Goal: Task Accomplishment & Management: Use online tool/utility

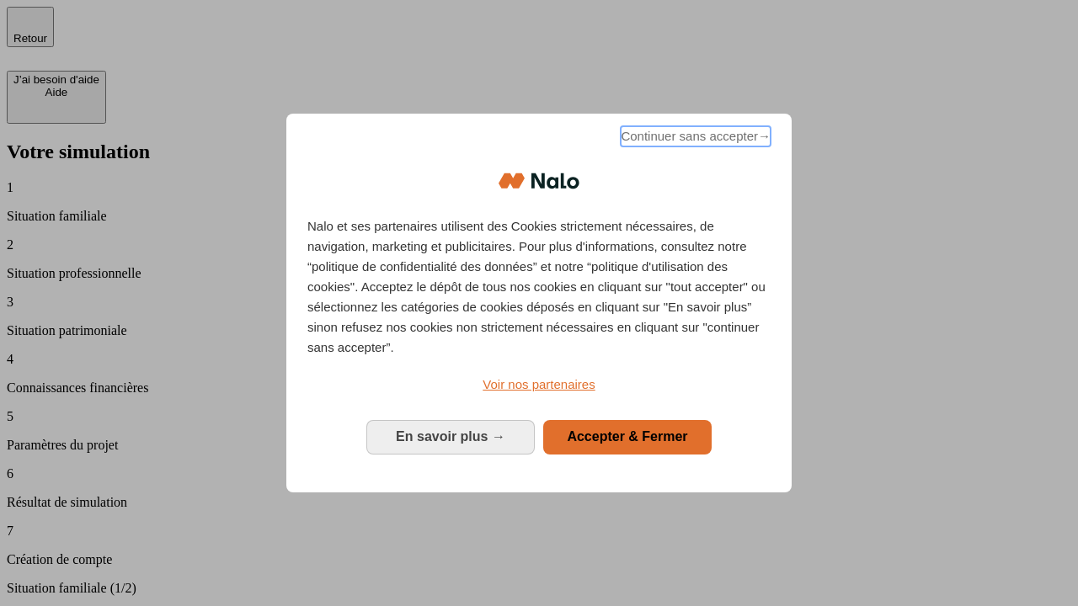
click at [694, 139] on span "Continuer sans accepter →" at bounding box center [696, 136] width 150 height 20
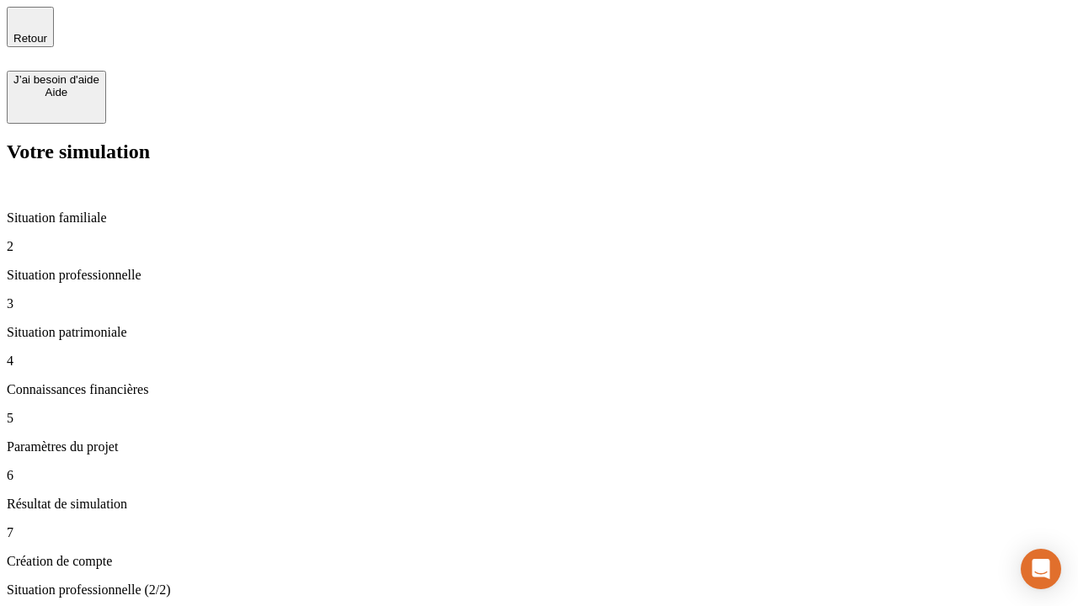
type input "70 000"
type input "1 000"
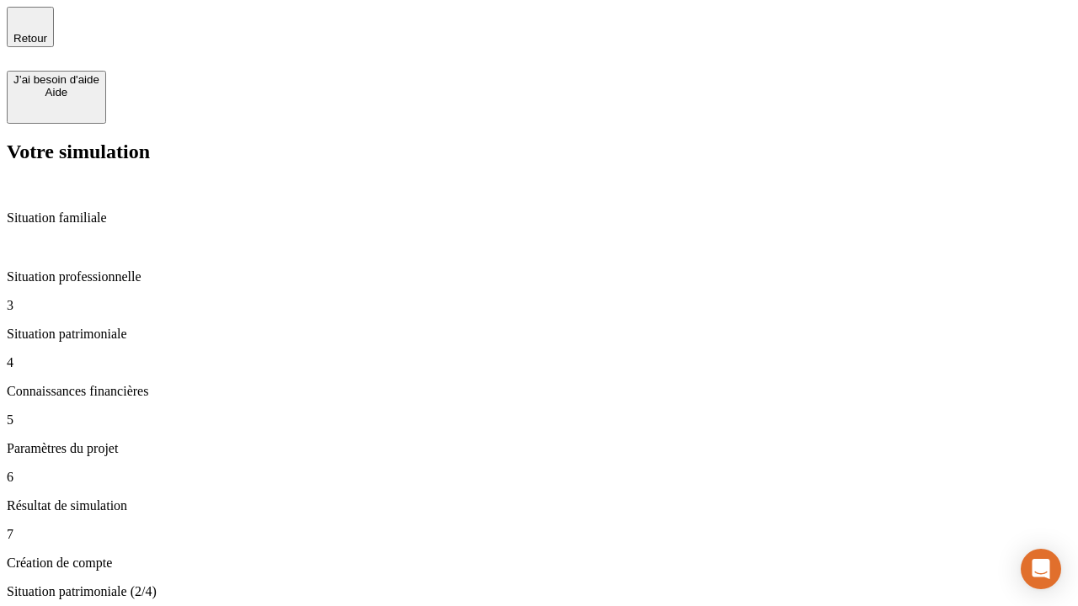
type input "800"
type input "6"
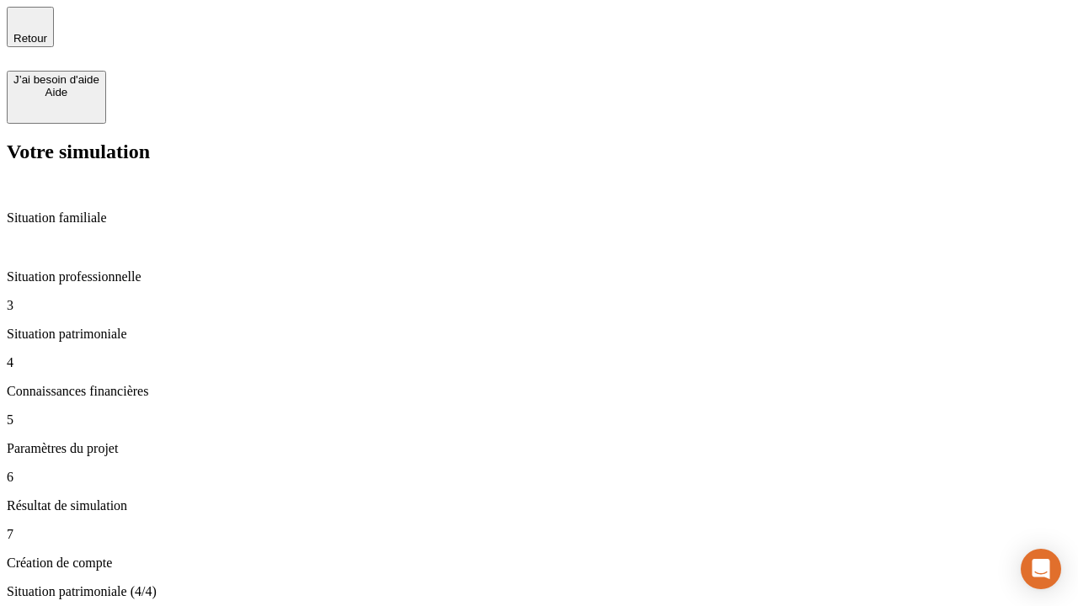
type input "400"
type input "3"
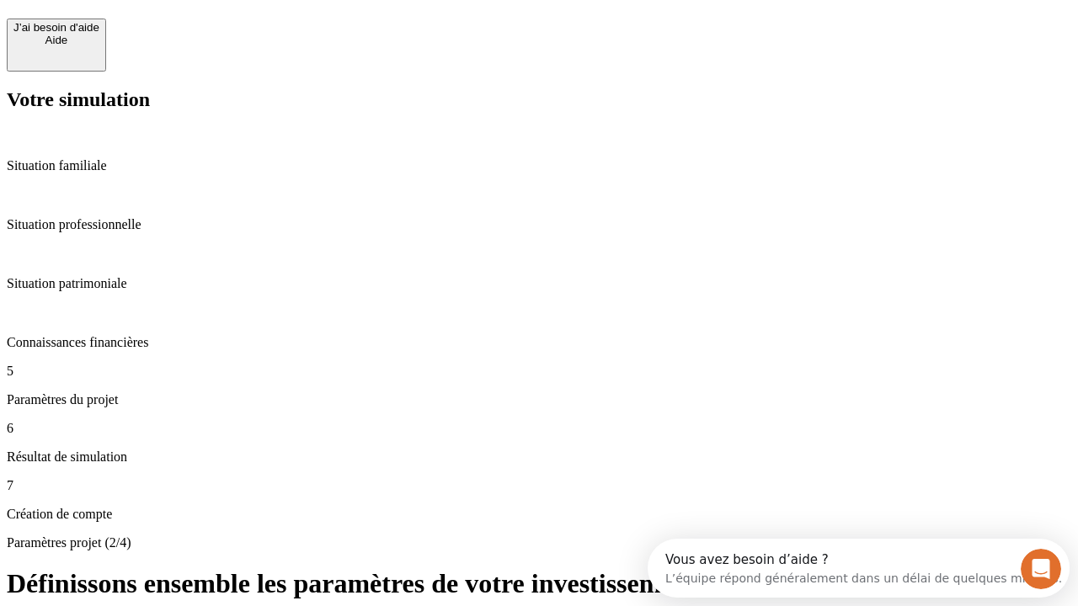
scroll to position [15, 0]
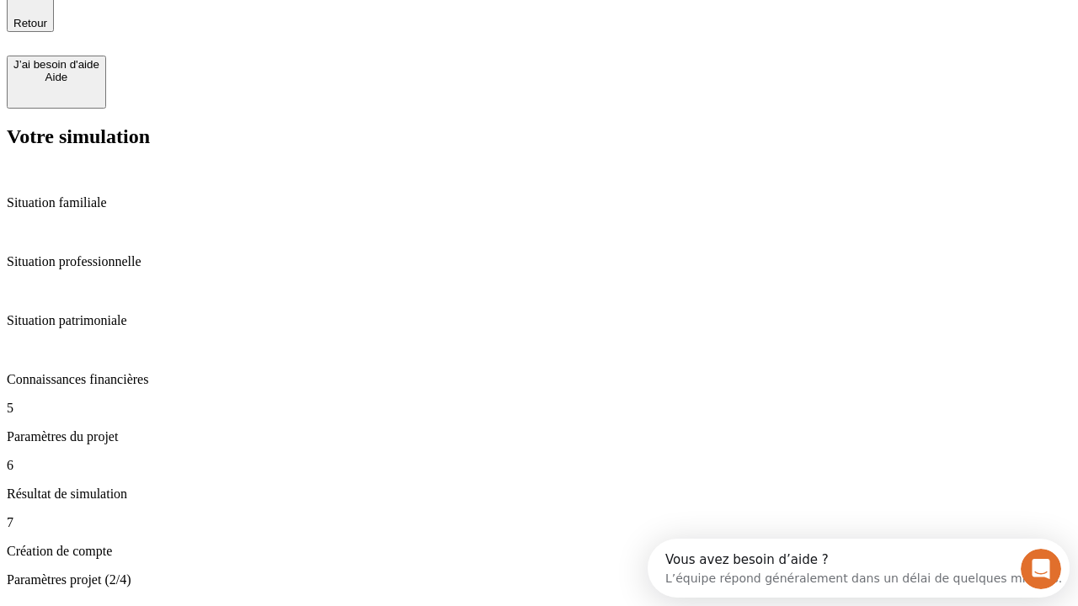
type input "35"
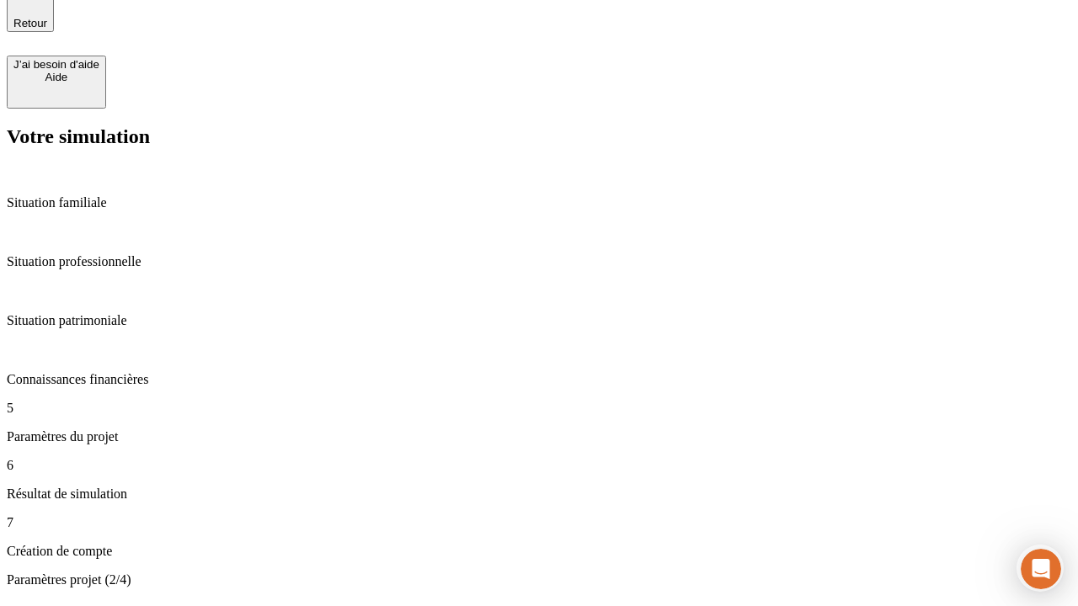
type input "500"
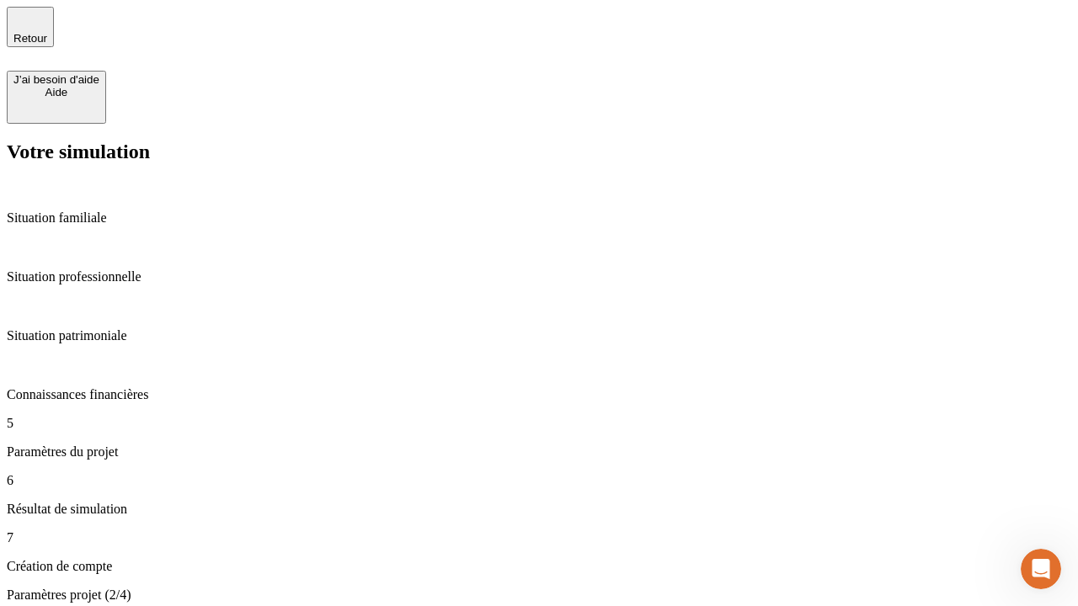
type input "640"
